Goal: Check status: Check status

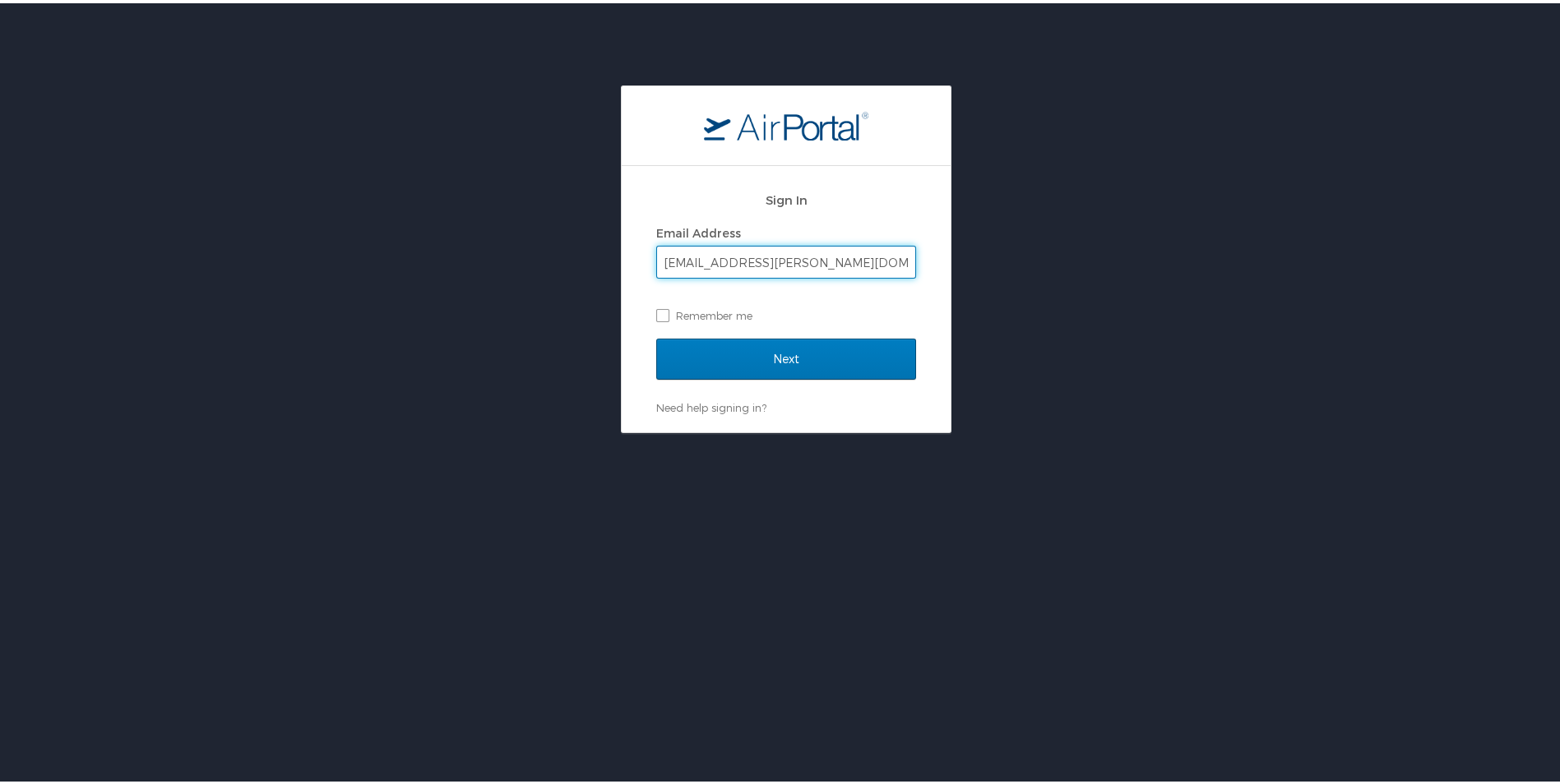
click at [665, 263] on input "rrrogers-gant@lsdvi.org" at bounding box center [786, 259] width 258 height 31
type input "rrogers-gant@lsdvi.org"
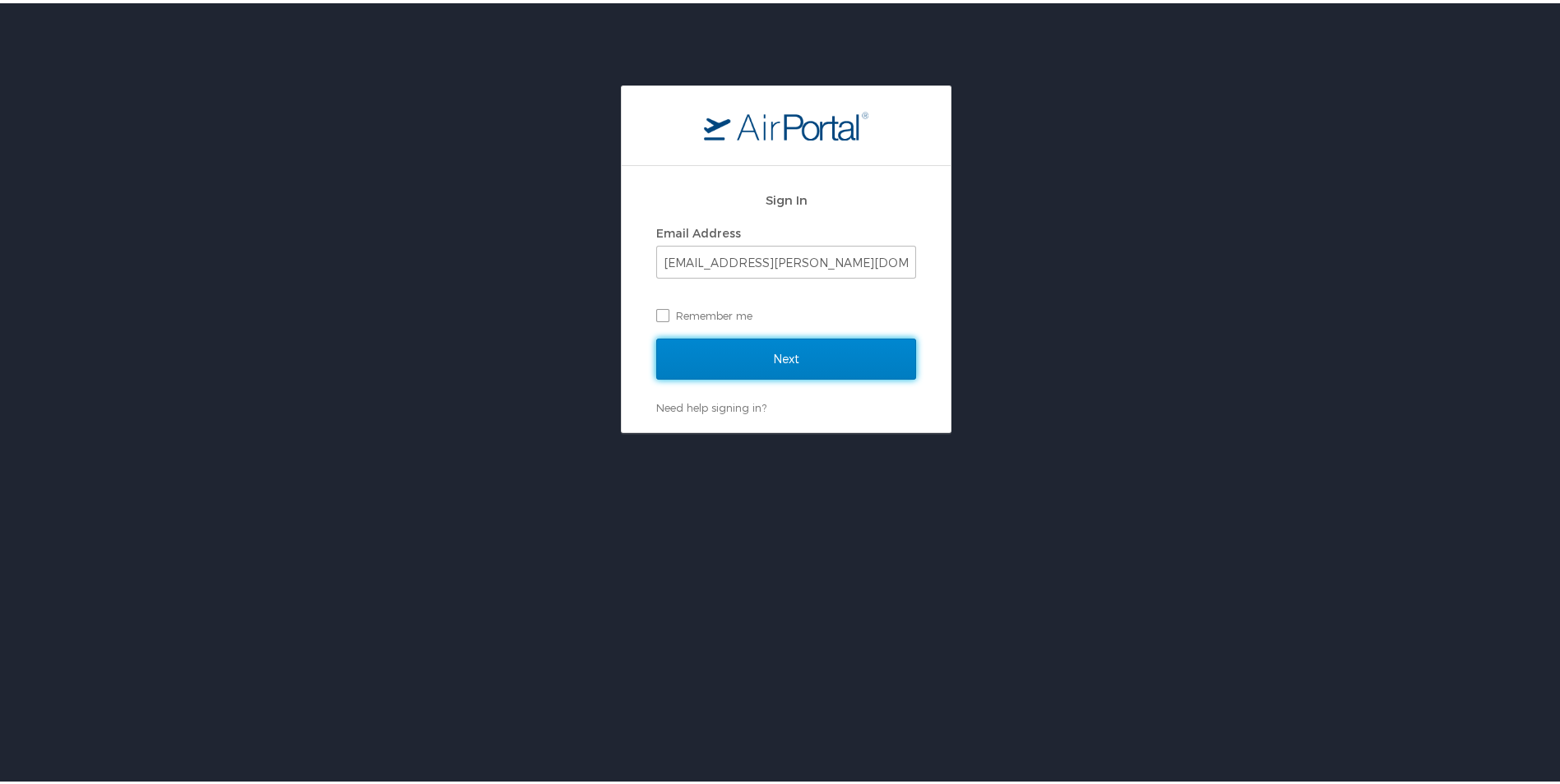
click at [742, 354] on input "Next" at bounding box center [786, 356] width 260 height 41
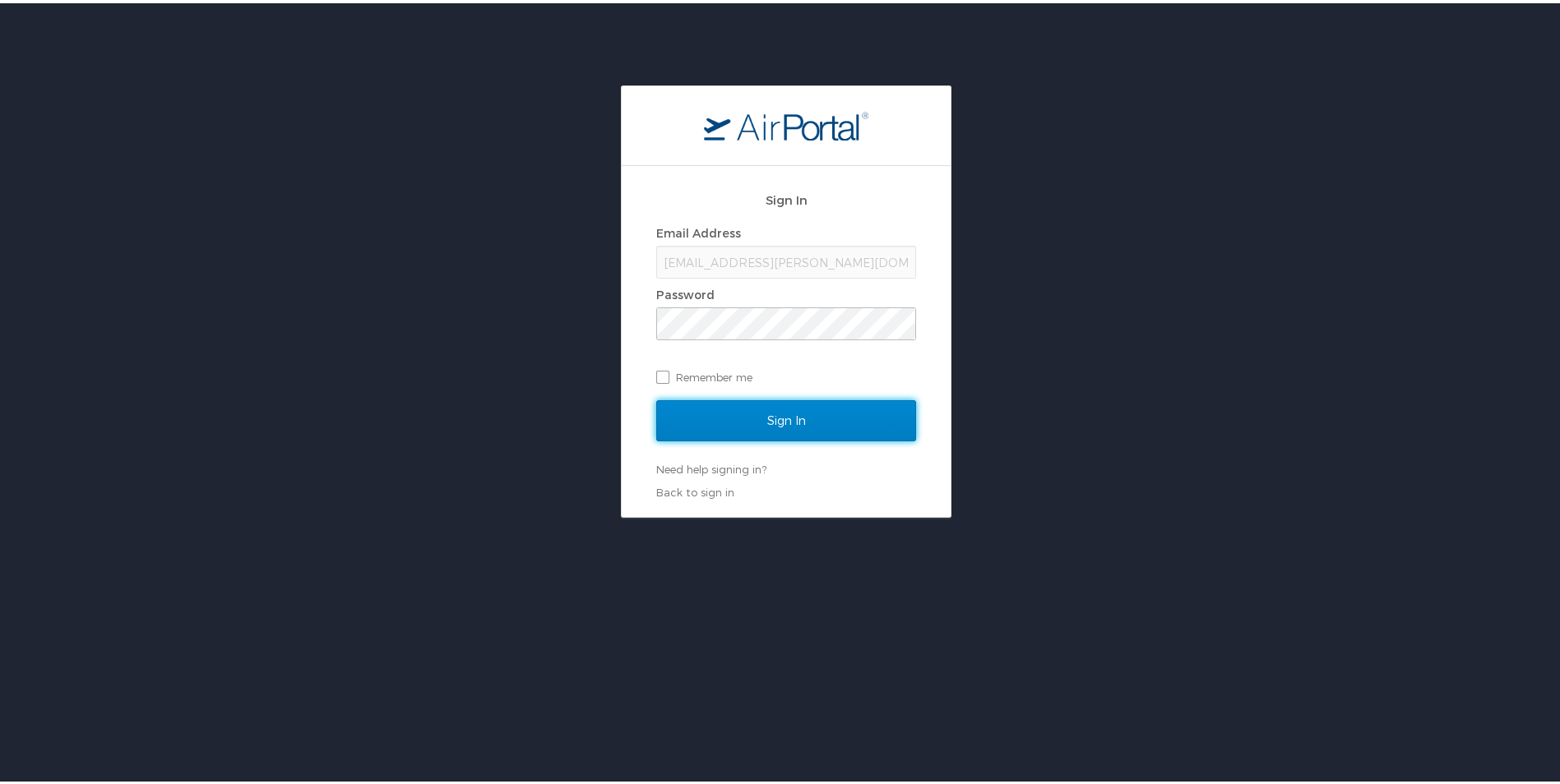
click at [765, 412] on input "Sign In" at bounding box center [786, 418] width 260 height 41
